Goal: Information Seeking & Learning: Find contact information

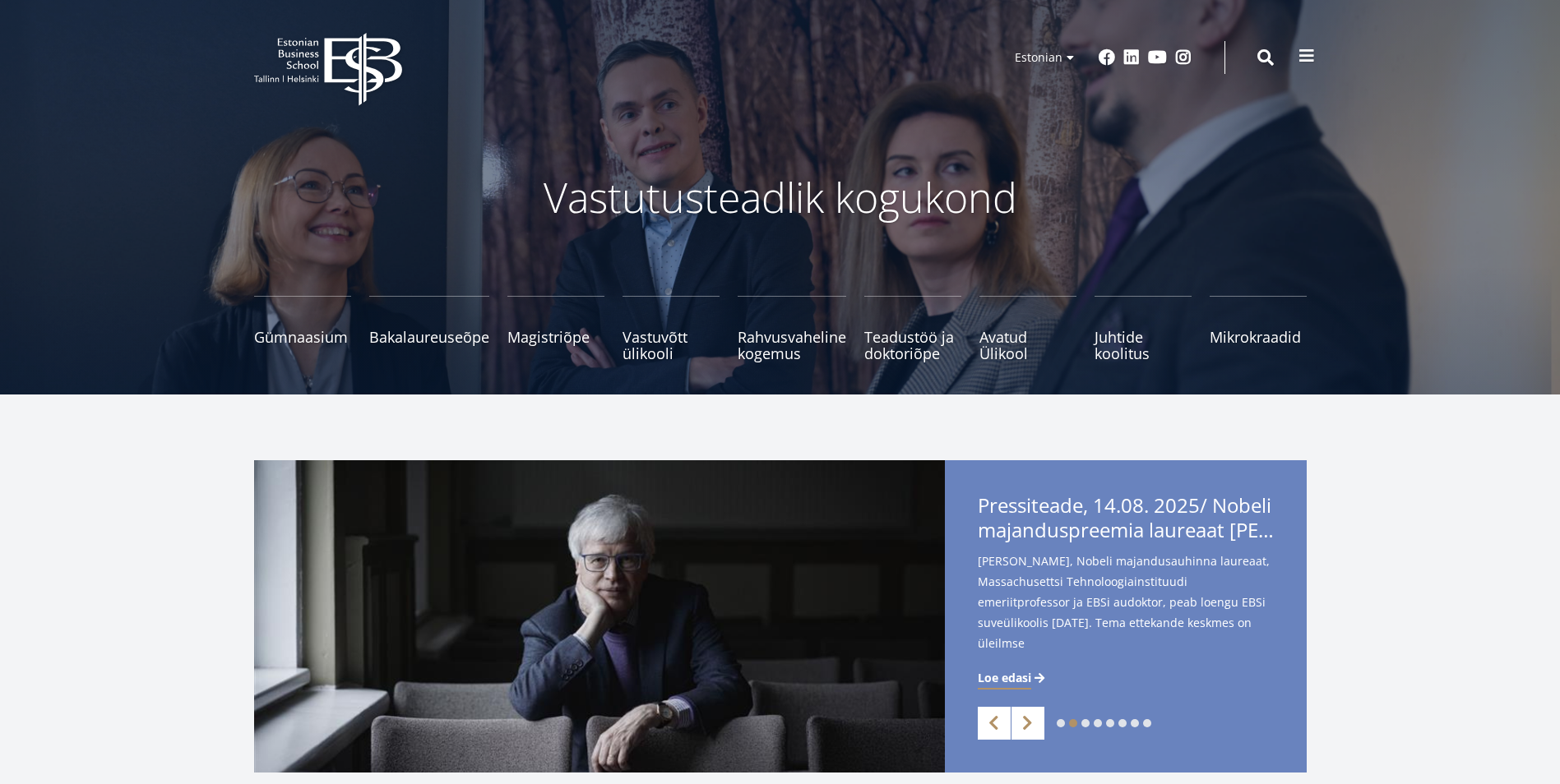
click at [1301, 50] on span at bounding box center [1307, 55] width 16 height 16
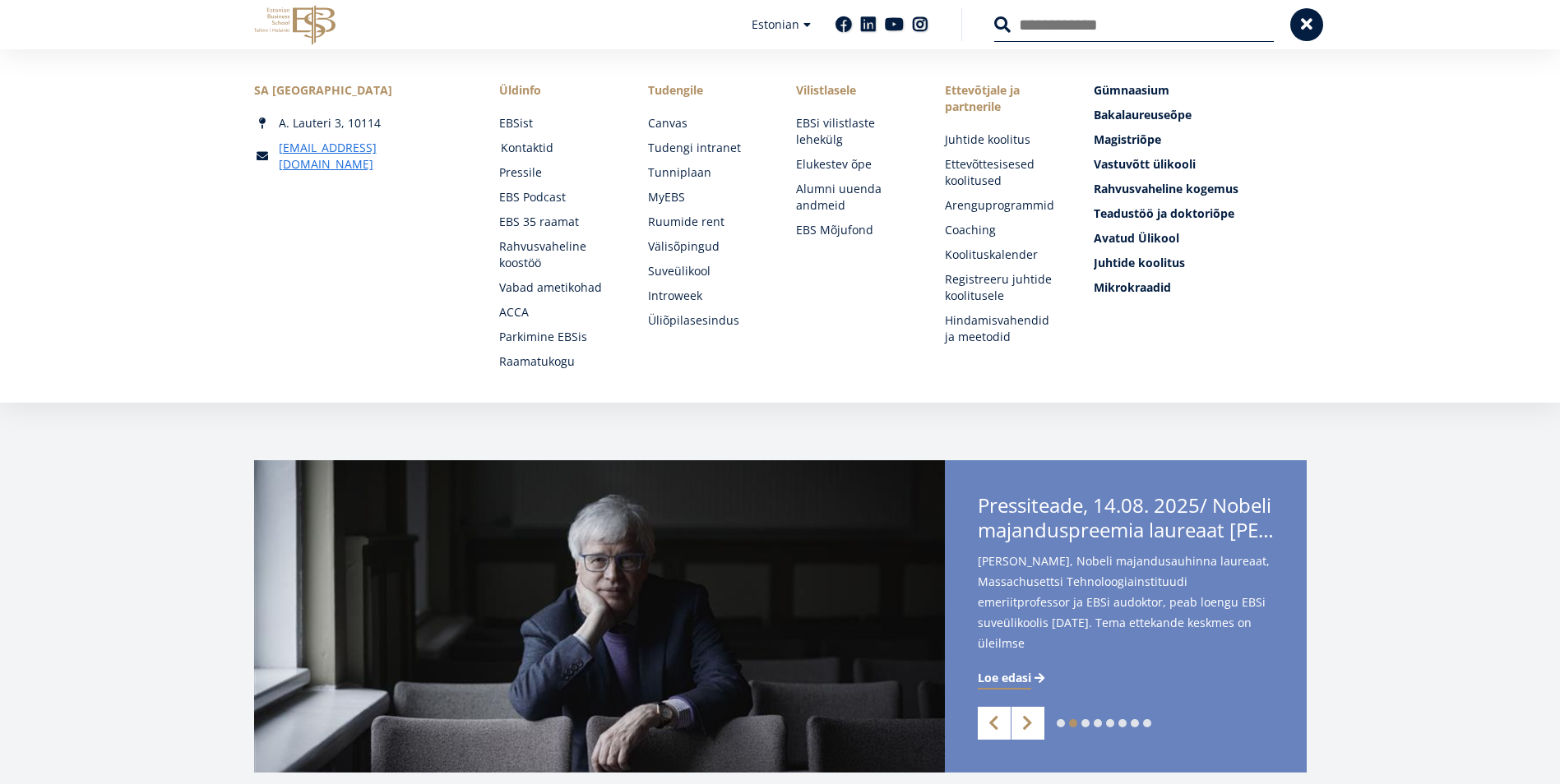
click at [527, 146] on link "Kontaktid" at bounding box center [558, 148] width 116 height 16
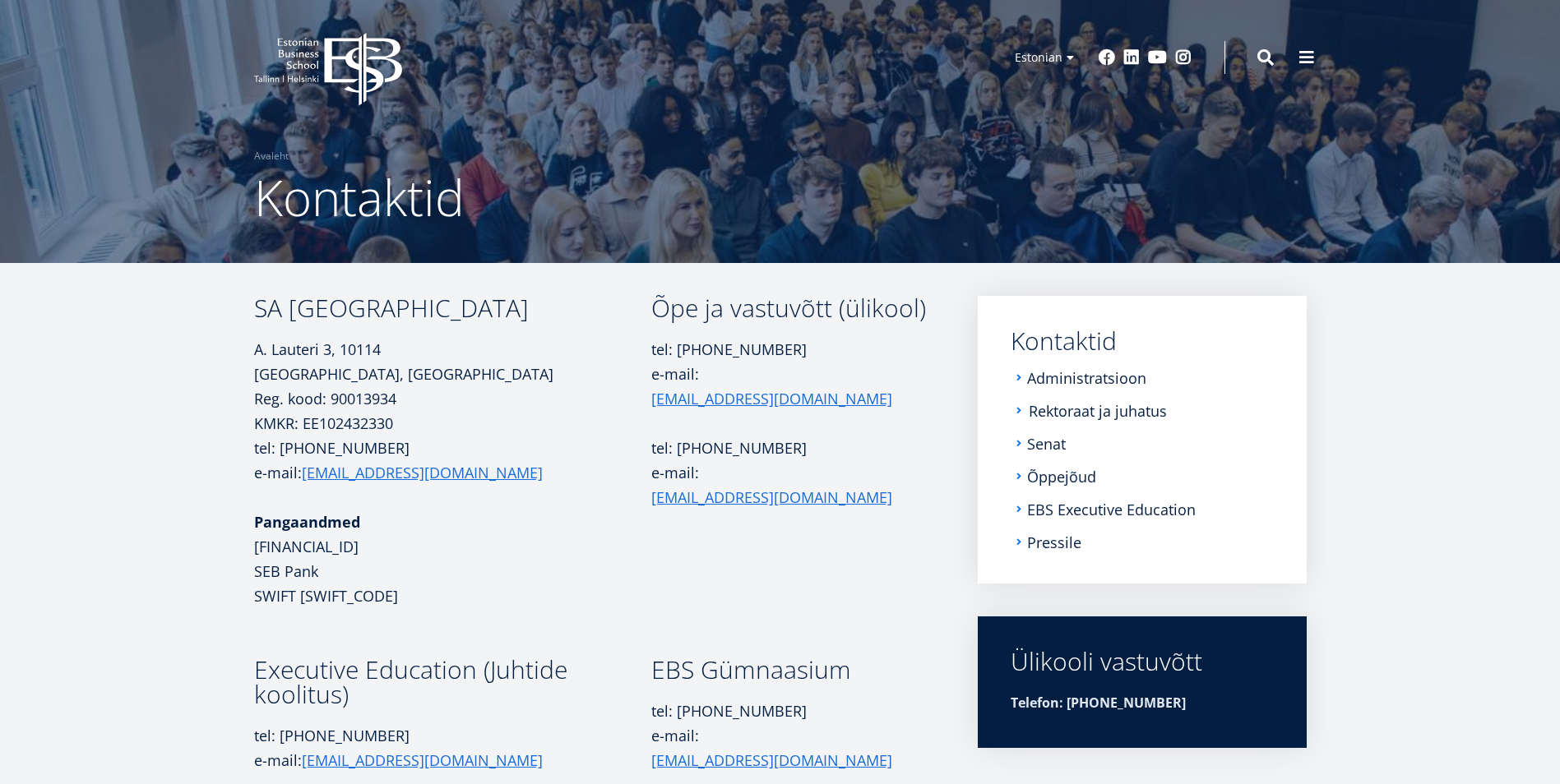
click at [1113, 406] on link "Rektoraat ja juhatus" at bounding box center [1098, 411] width 138 height 16
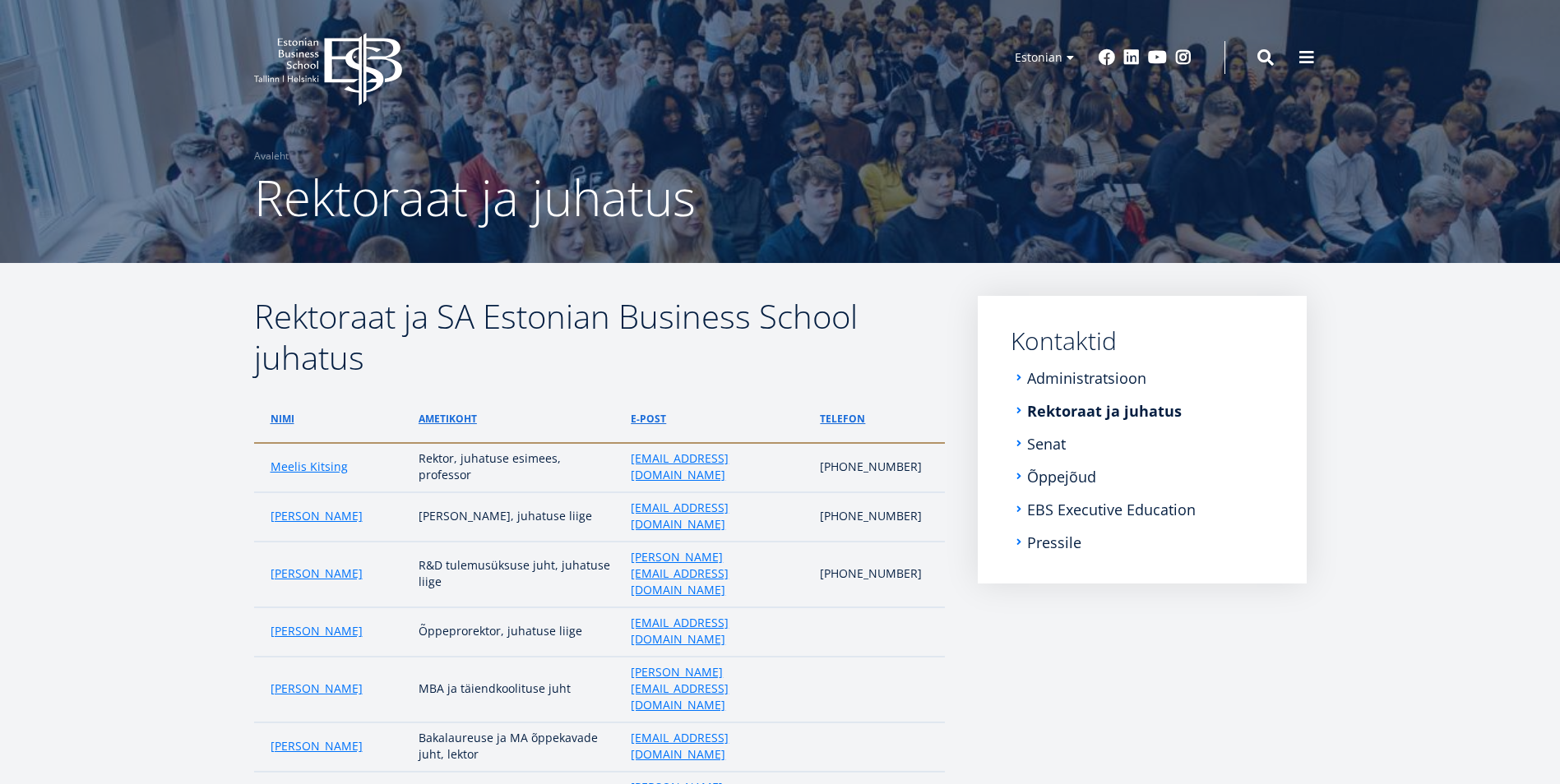
click at [1471, 473] on article "Rektoraat ja SA Estonian Business School juhatus Nimi ametikoht e-post telefon …" at bounding box center [780, 669] width 1560 height 814
click at [331, 65] on icon at bounding box center [363, 70] width 77 height 73
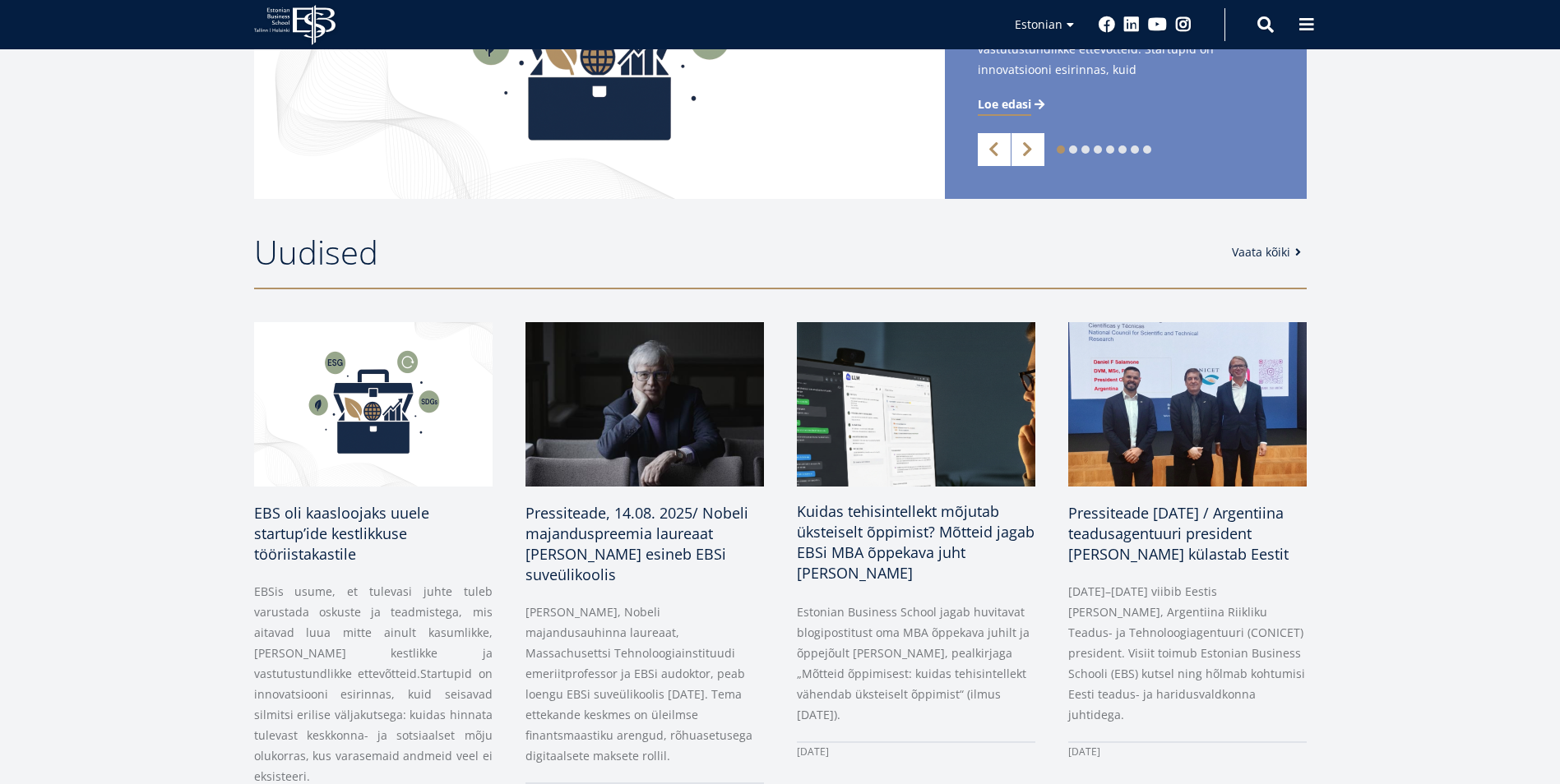
scroll to position [575, 0]
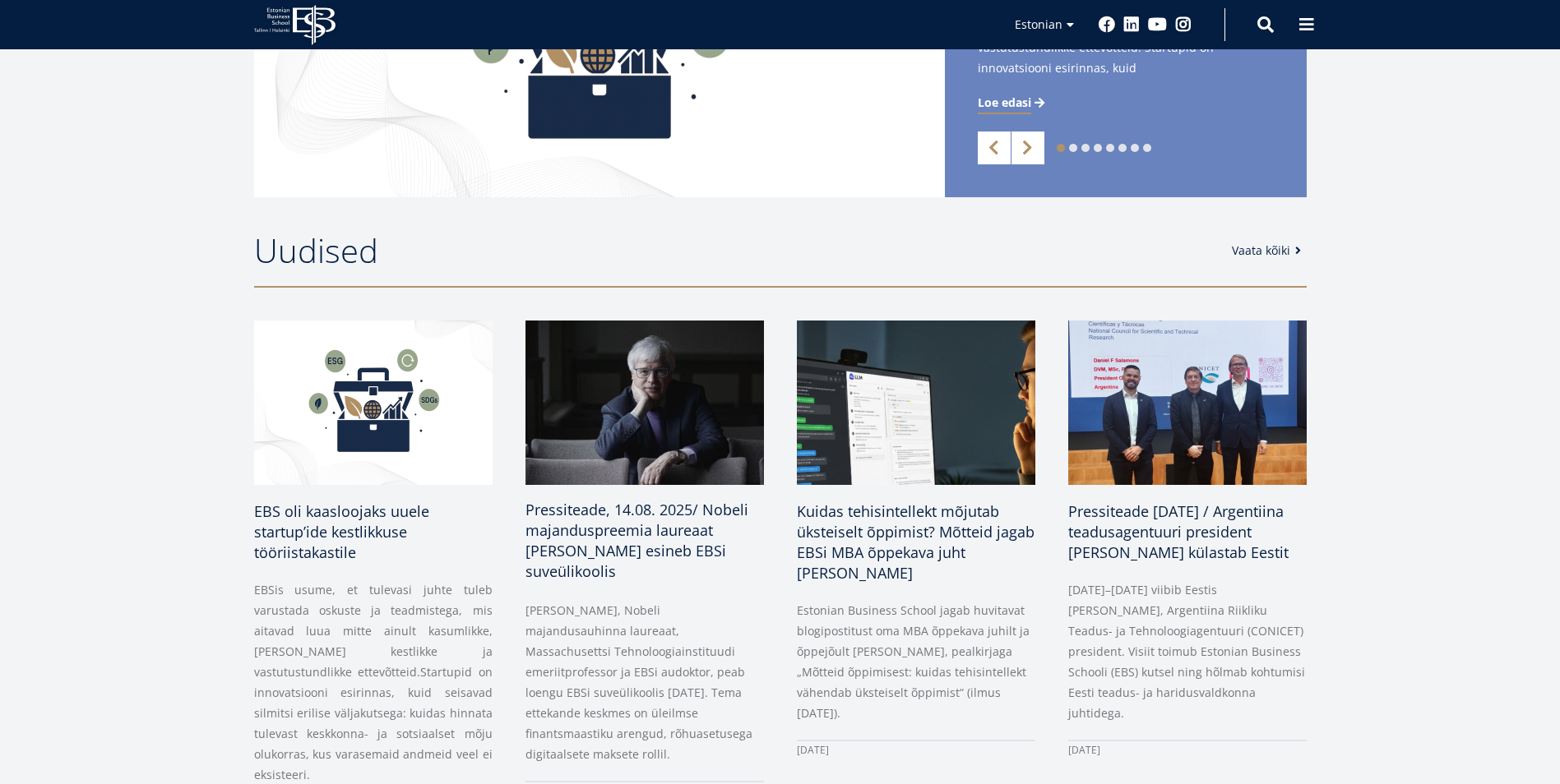
click at [610, 523] on span "Pressiteade, 14.08. 2025/ Nobeli majanduspreemia laureaat Bengt Holmström esine…" at bounding box center [637, 540] width 223 height 81
